Goal: Information Seeking & Learning: Learn about a topic

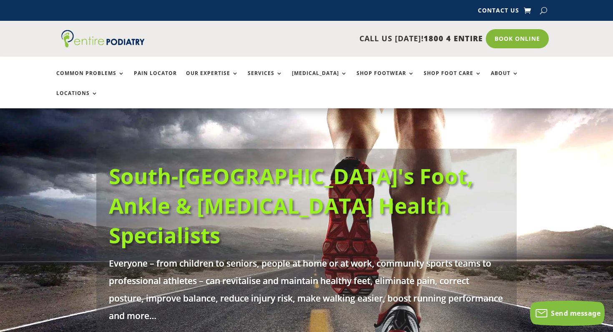
click at [161, 74] on link "Pain Locator" at bounding box center [155, 79] width 43 height 18
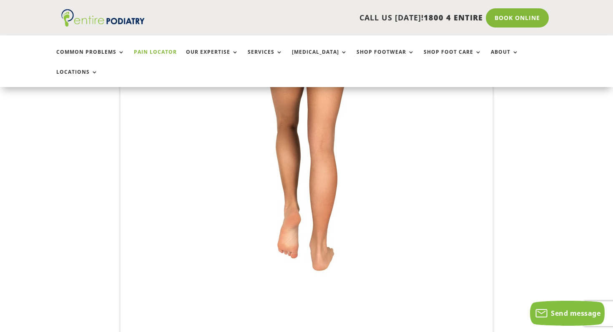
scroll to position [228, 0]
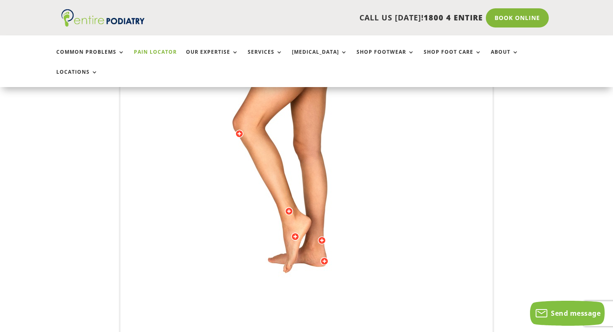
click at [295, 221] on img at bounding box center [306, 144] width 230 height 334
click at [295, 233] on div at bounding box center [295, 237] width 8 height 8
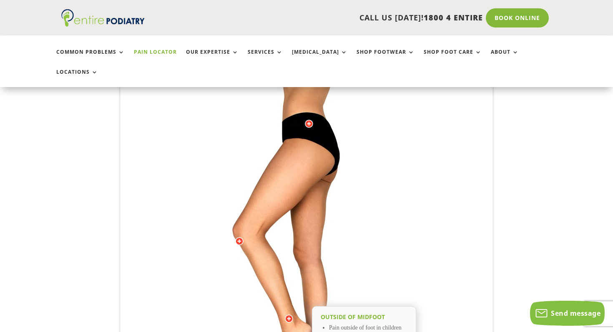
scroll to position [111, 0]
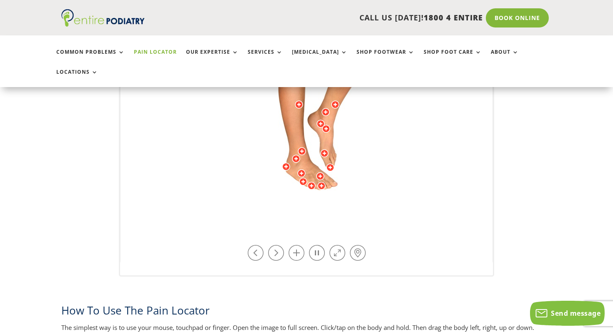
scroll to position [316, 0]
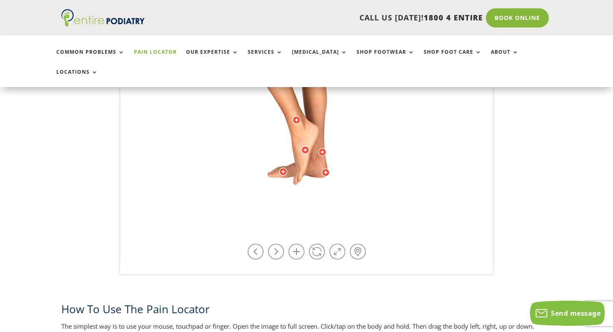
click at [320, 173] on img at bounding box center [306, 56] width 230 height 334
click at [304, 146] on div at bounding box center [305, 150] width 8 height 8
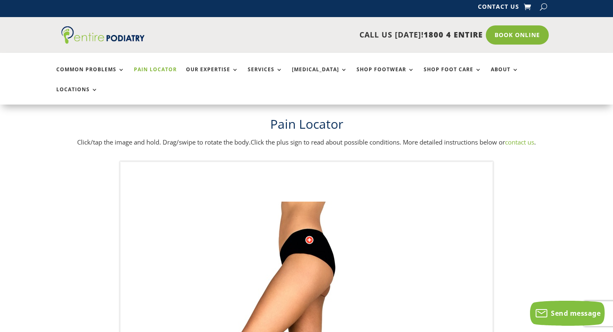
scroll to position [0, 0]
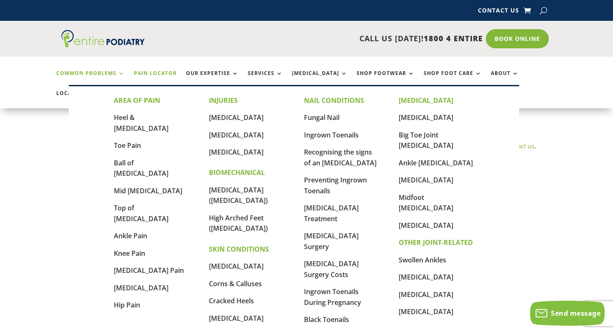
click at [62, 73] on link "Common Problems" at bounding box center [90, 79] width 68 height 18
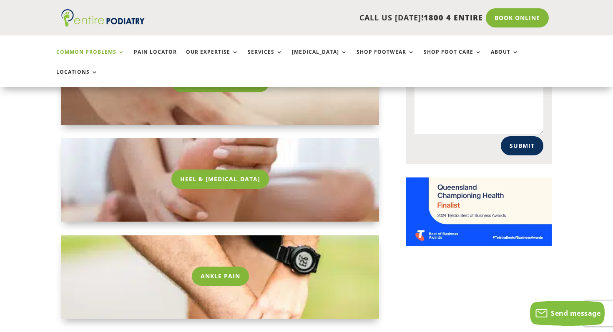
scroll to position [626, 0]
